Goal: Browse casually: Explore the website without a specific task or goal

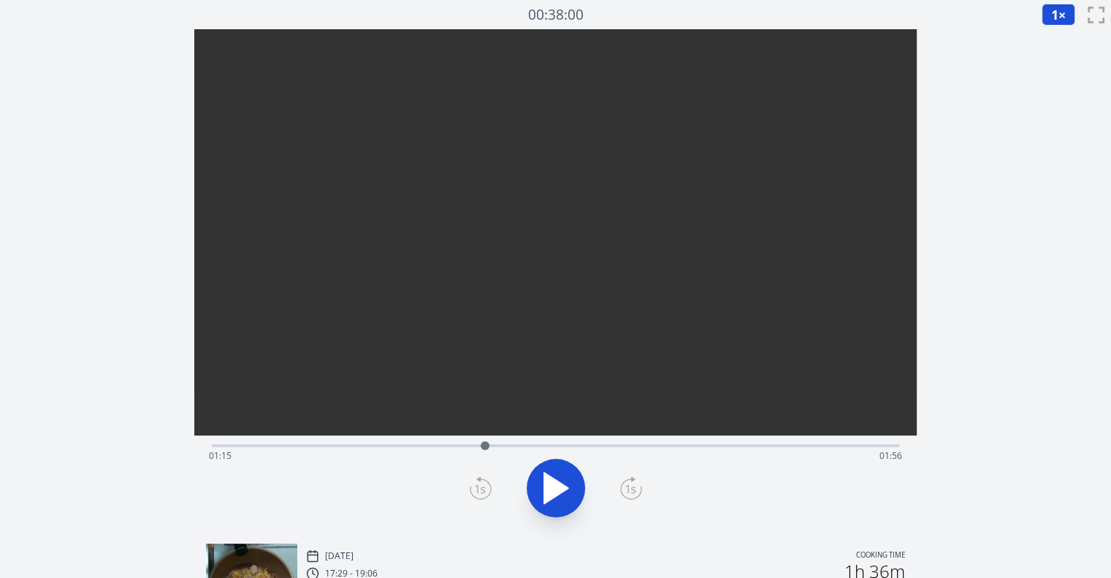
drag, startPoint x: 231, startPoint y: 444, endPoint x: 497, endPoint y: 426, distance: 266.5
click at [497, 426] on div "Time elapsed: 01:15 Time remaining: 01:56" at bounding box center [555, 280] width 723 height 503
drag, startPoint x: 497, startPoint y: 426, endPoint x: 509, endPoint y: 449, distance: 26.1
click at [509, 449] on div "Time elapsed: 01:22 Time remaining: 01:49" at bounding box center [555, 280] width 723 height 503
drag, startPoint x: 509, startPoint y: 449, endPoint x: 694, endPoint y: 448, distance: 185.6
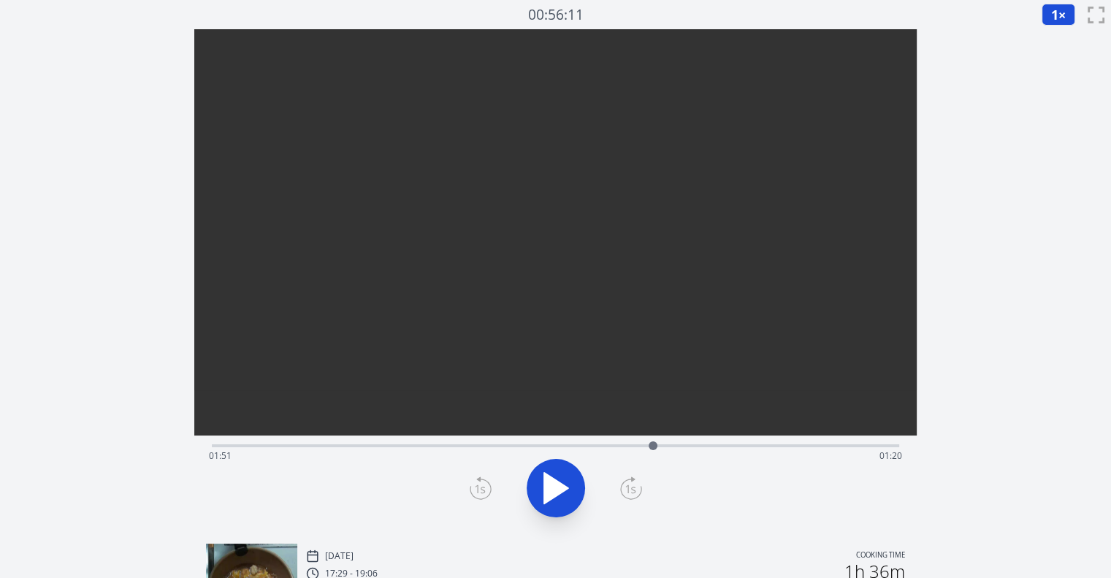
click at [658, 448] on div at bounding box center [653, 445] width 9 height 9
drag, startPoint x: 709, startPoint y: 448, endPoint x: 856, endPoint y: 443, distance: 147.0
click at [853, 443] on div at bounding box center [842, 446] width 22 height 22
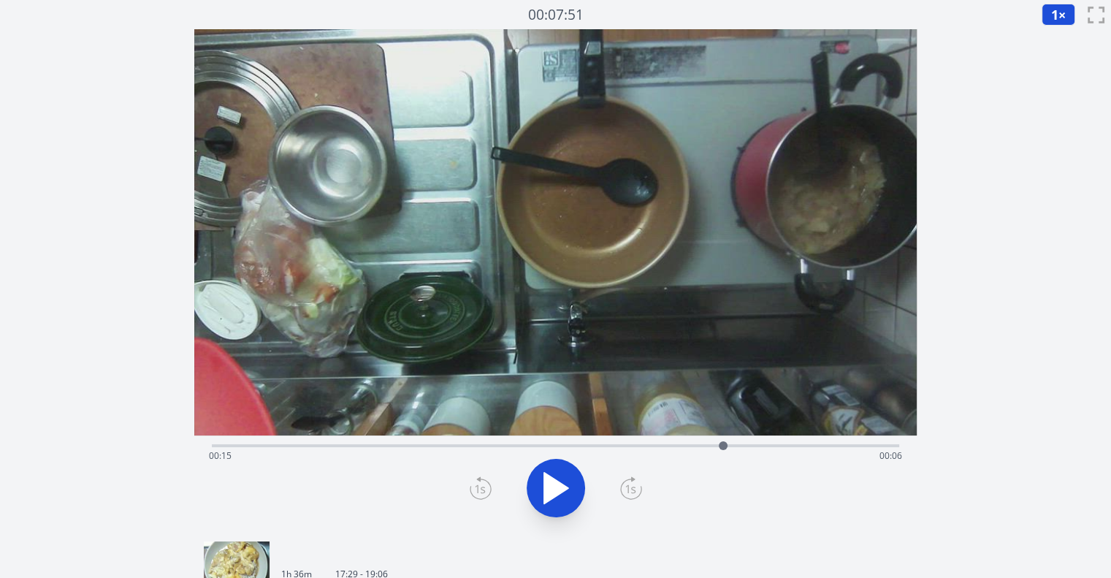
drag, startPoint x: 257, startPoint y: 441, endPoint x: 726, endPoint y: 446, distance: 468.4
click at [726, 446] on div at bounding box center [723, 445] width 9 height 9
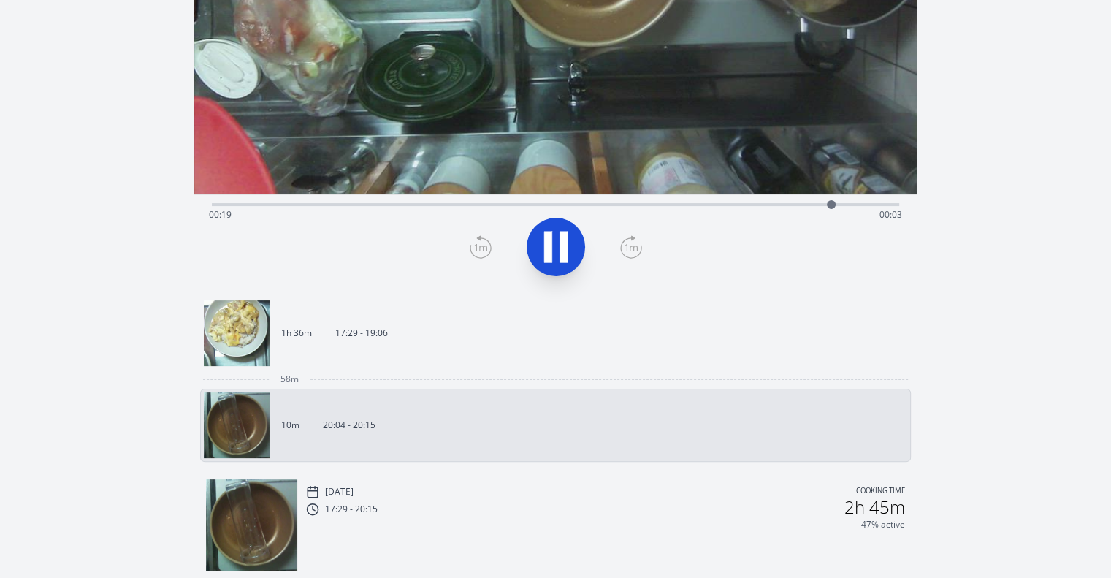
scroll to position [242, 0]
click at [319, 353] on link "1h 36m 17:29 - 19:06" at bounding box center [550, 333] width 692 height 66
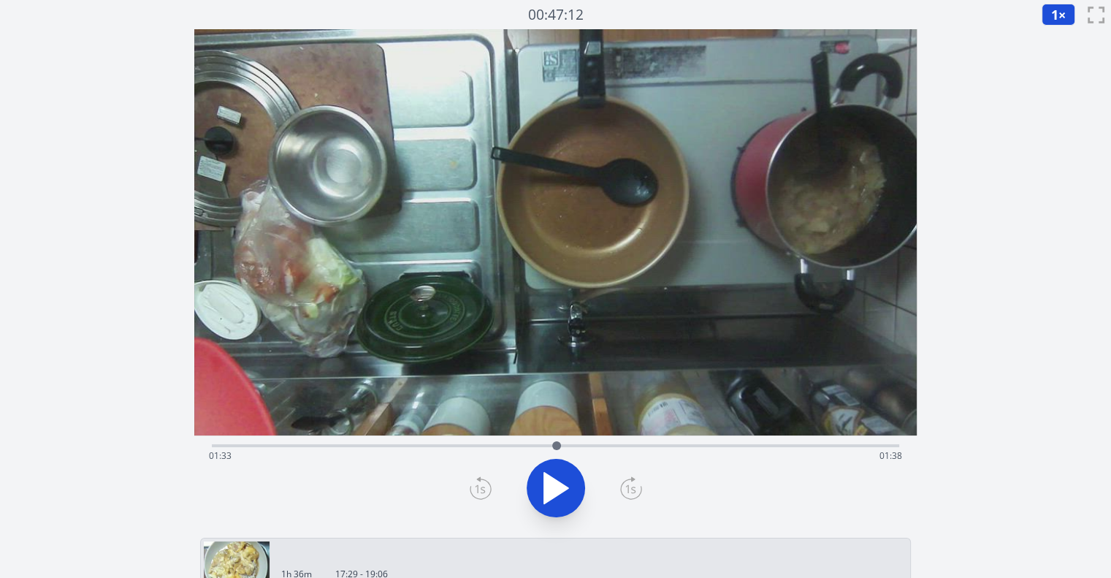
drag, startPoint x: 229, startPoint y: 442, endPoint x: 564, endPoint y: 430, distance: 334.8
click at [564, 430] on div "Time elapsed: 01:33 Time remaining: 01:38" at bounding box center [555, 280] width 723 height 503
